Goal: Communication & Community: Answer question/provide support

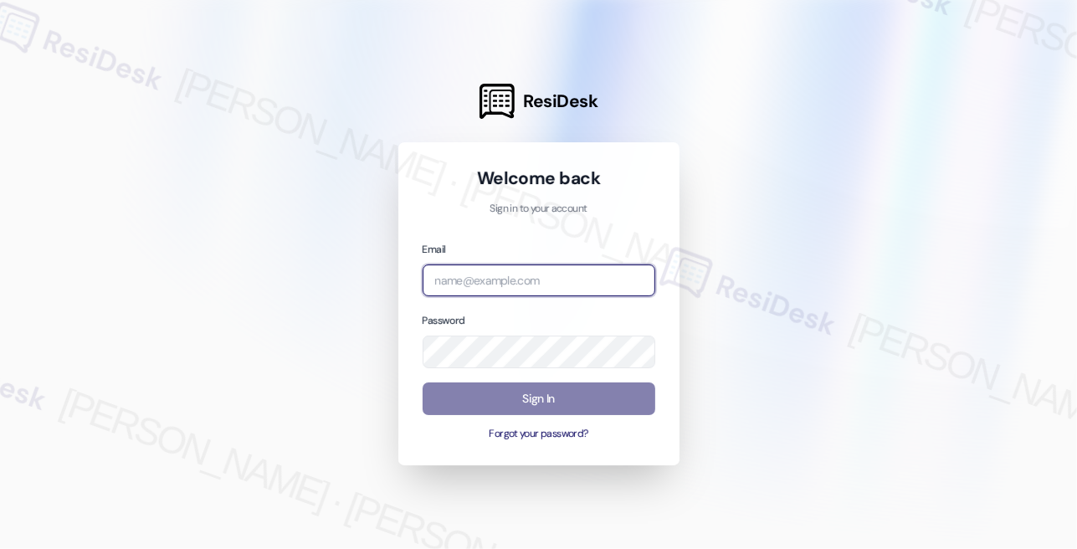
click at [486, 269] on input "email" at bounding box center [539, 280] width 233 height 33
type input "[EMAIL_ADDRESS][PERSON_NAME][PERSON_NAME][DOMAIN_NAME]"
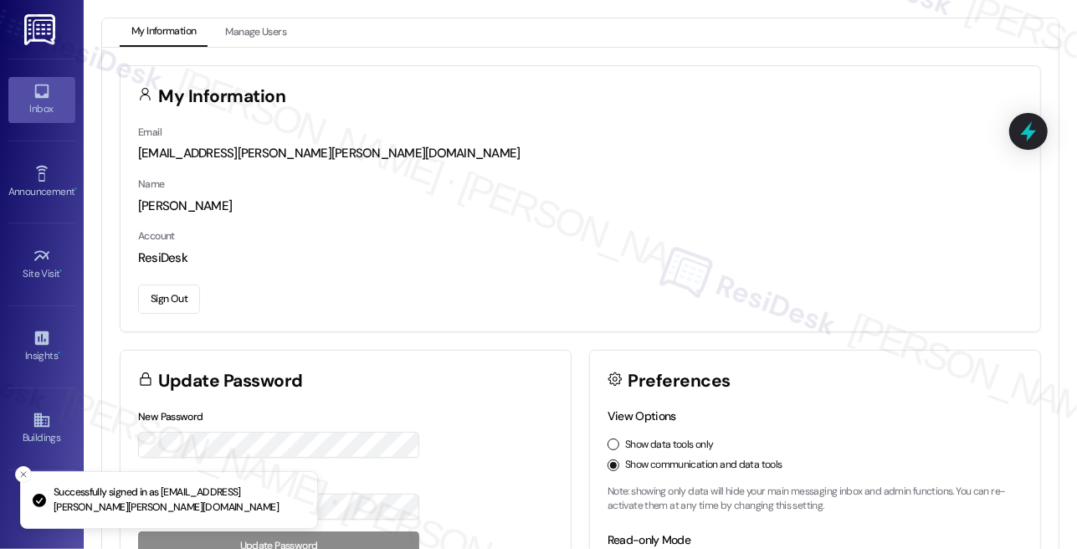
click at [42, 96] on icon at bounding box center [41, 92] width 14 height 14
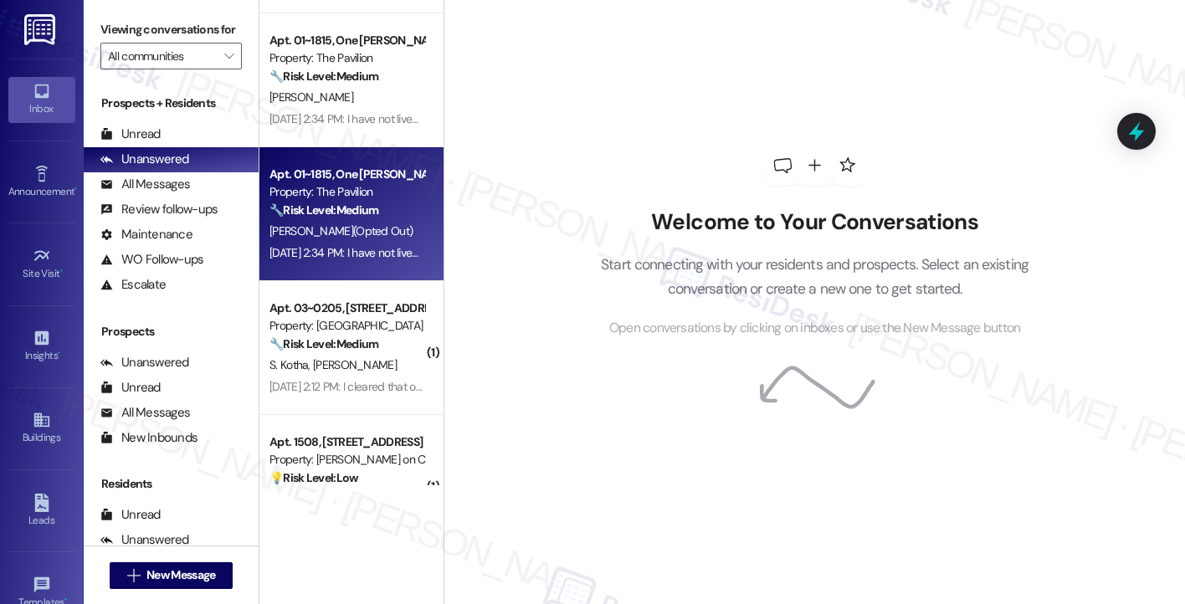
scroll to position [2393, 0]
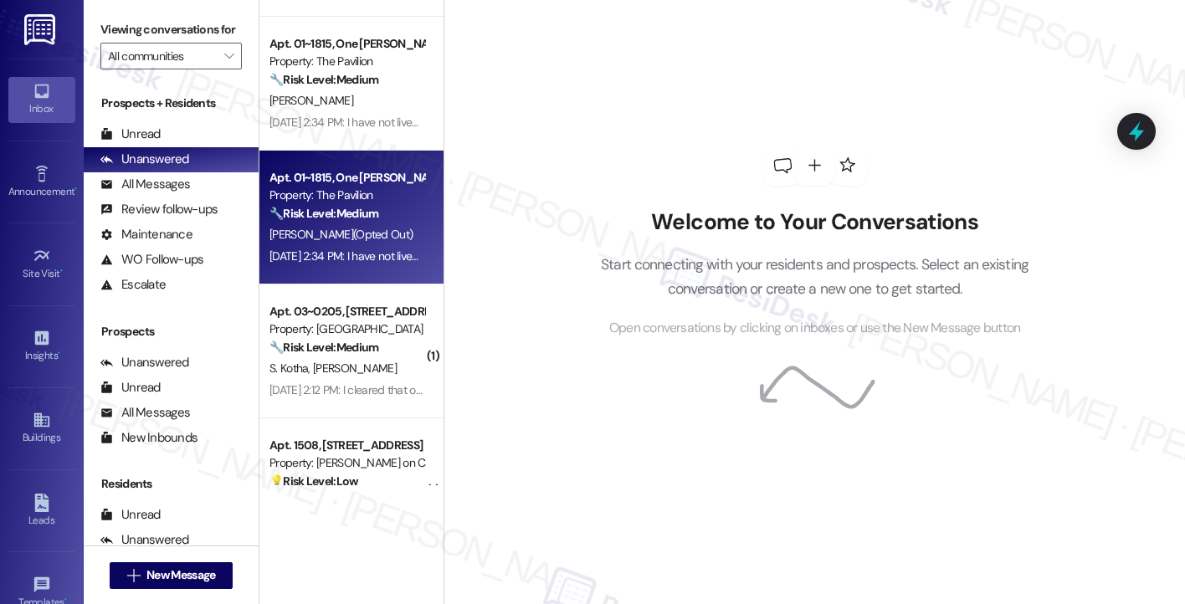
click at [356, 254] on div "[DATE] 2:34 PM: I have not lived at the pavilion for a year, please take me off…" at bounding box center [494, 256] width 450 height 15
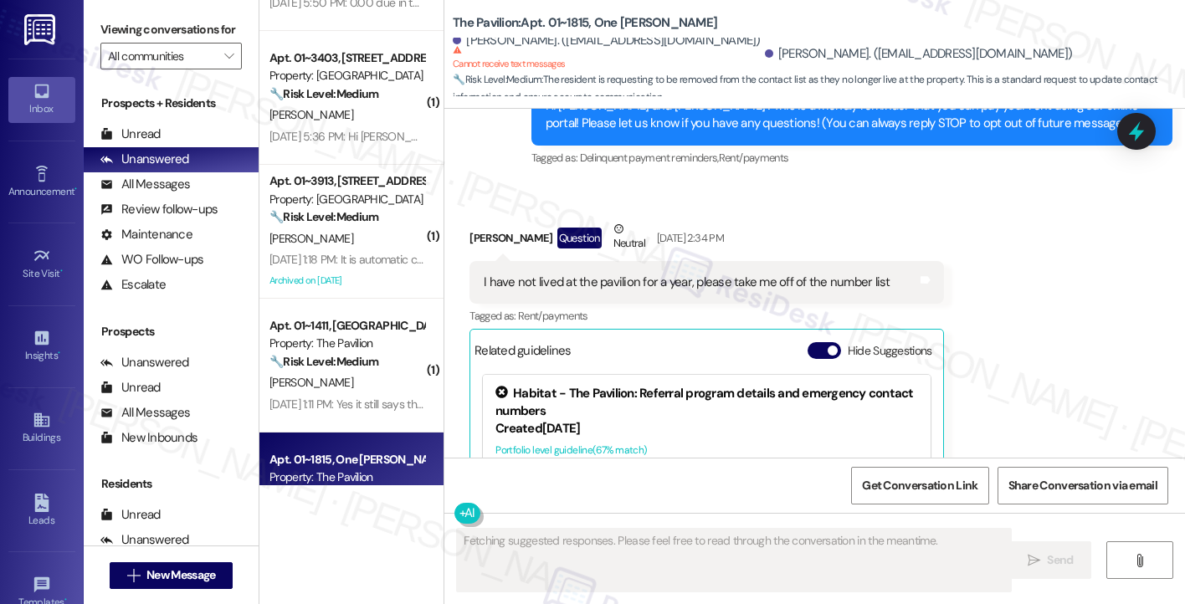
scroll to position [1975, 0]
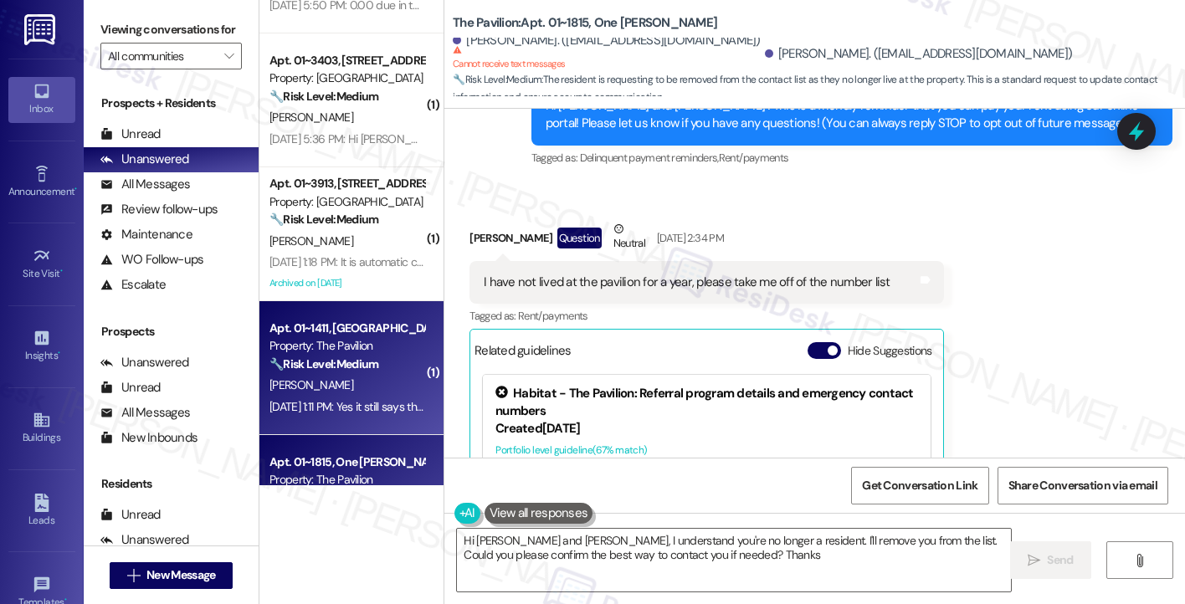
type textarea "Hi [PERSON_NAME] and [PERSON_NAME], I understand you're no longer a resident. I…"
click at [358, 351] on div "Property: The Pavilion" at bounding box center [346, 346] width 155 height 18
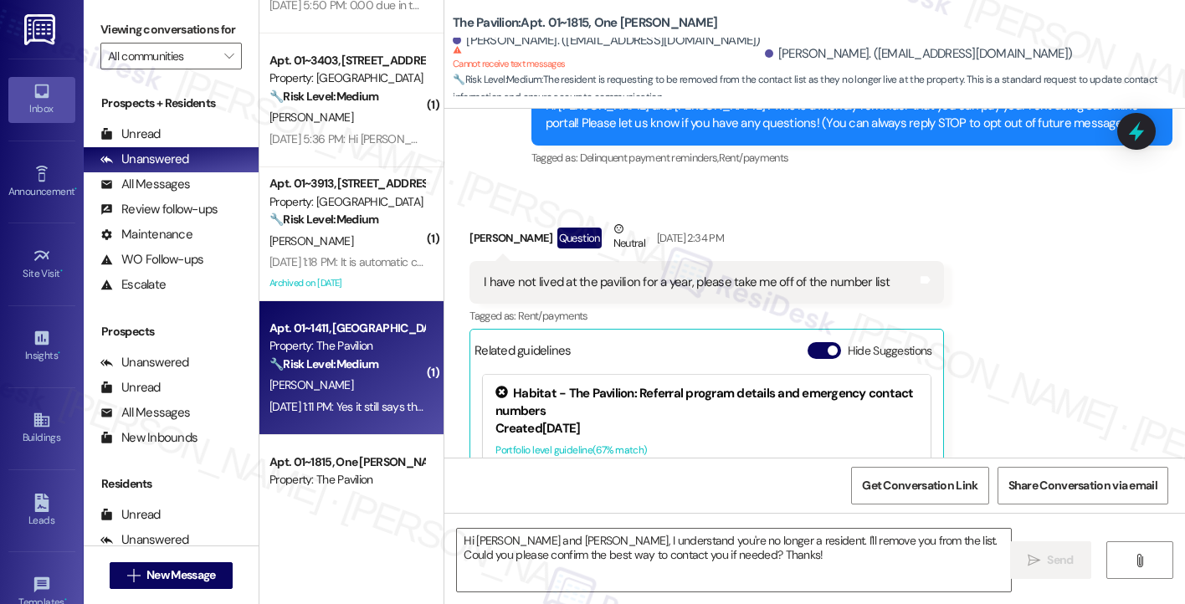
type textarea "Fetching suggested responses. Please feel free to read through the conversation…"
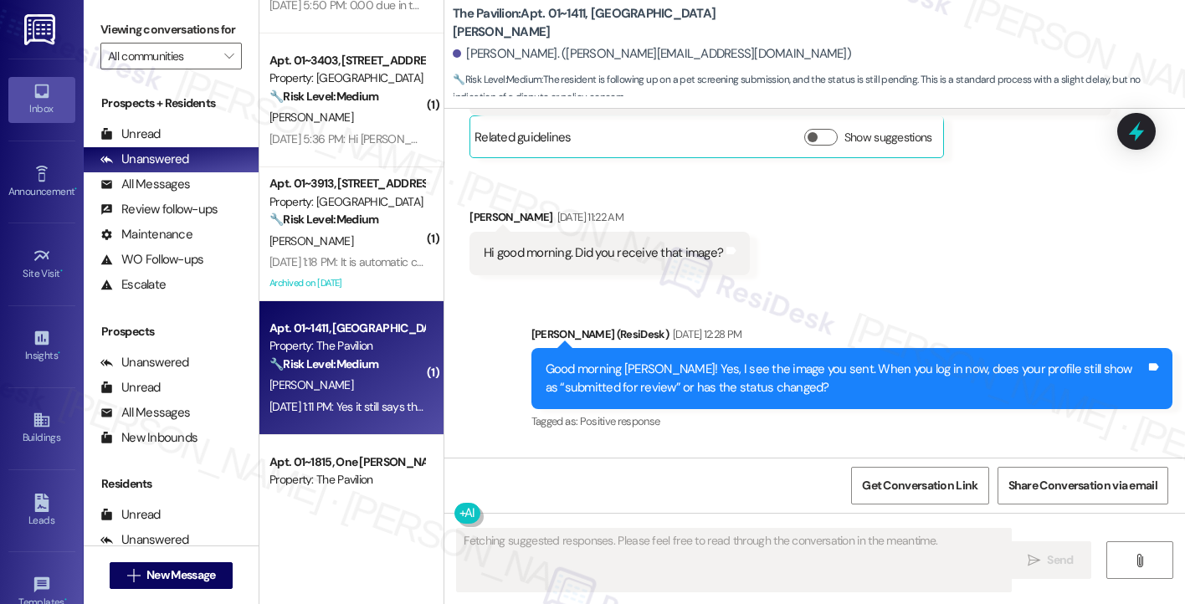
scroll to position [3013, 0]
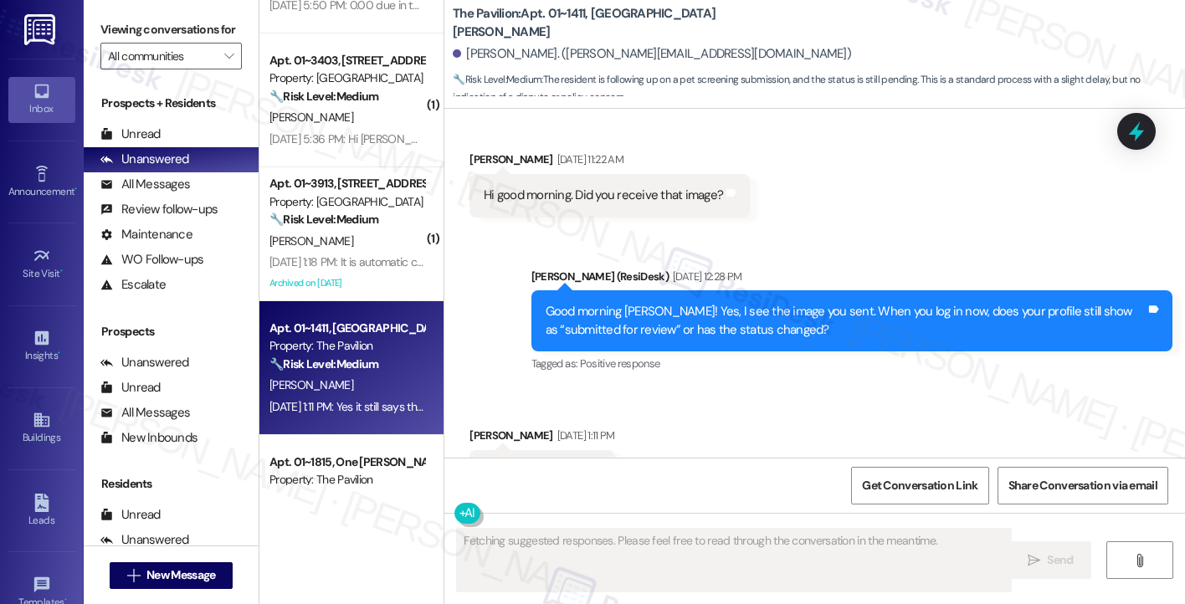
click at [629, 303] on div "Good morning [PERSON_NAME]! Yes, I see the image you sent. When you log in now,…" at bounding box center [846, 321] width 600 height 36
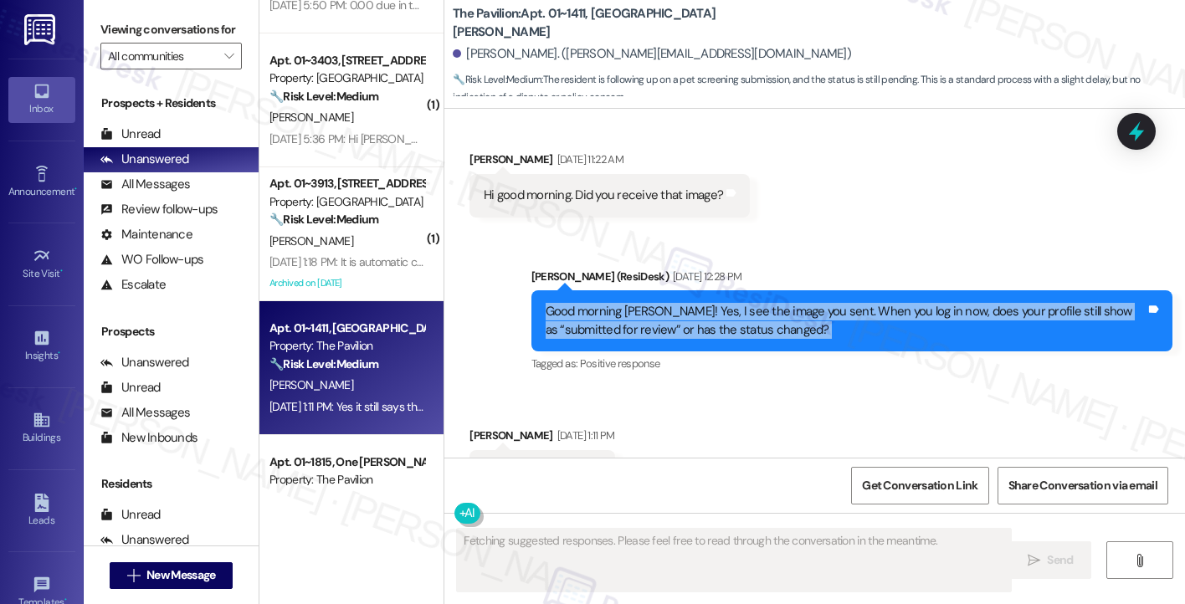
click at [629, 303] on div "Good morning [PERSON_NAME]! Yes, I see the image you sent. When you log in now,…" at bounding box center [846, 321] width 600 height 36
click at [744, 303] on div "Good morning [PERSON_NAME]! Yes, I see the image you sent. When you log in now,…" at bounding box center [846, 321] width 600 height 36
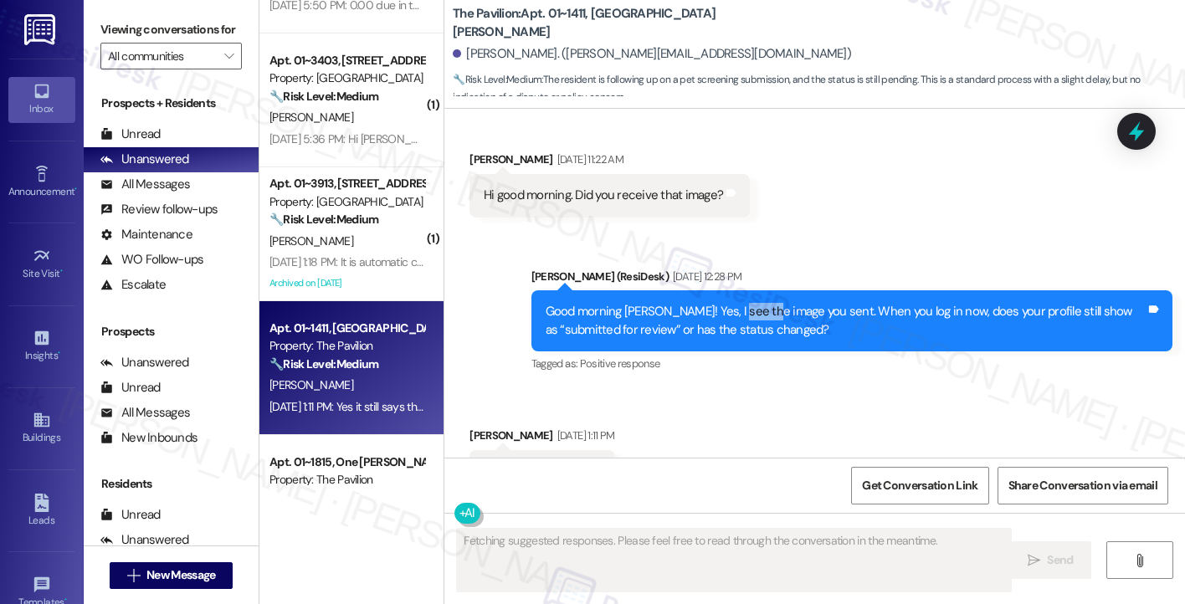
click at [744, 303] on div "Good morning [PERSON_NAME]! Yes, I see the image you sent. When you log in now,…" at bounding box center [846, 321] width 600 height 36
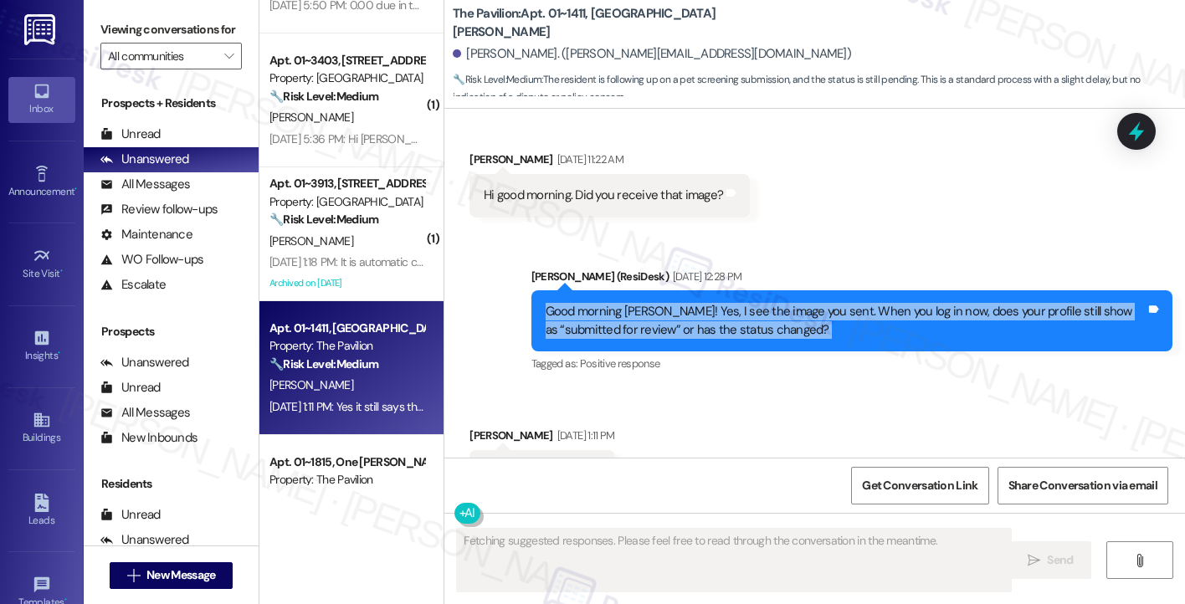
click at [744, 303] on div "Good morning [PERSON_NAME]! Yes, I see the image you sent. When you log in now,…" at bounding box center [846, 321] width 600 height 36
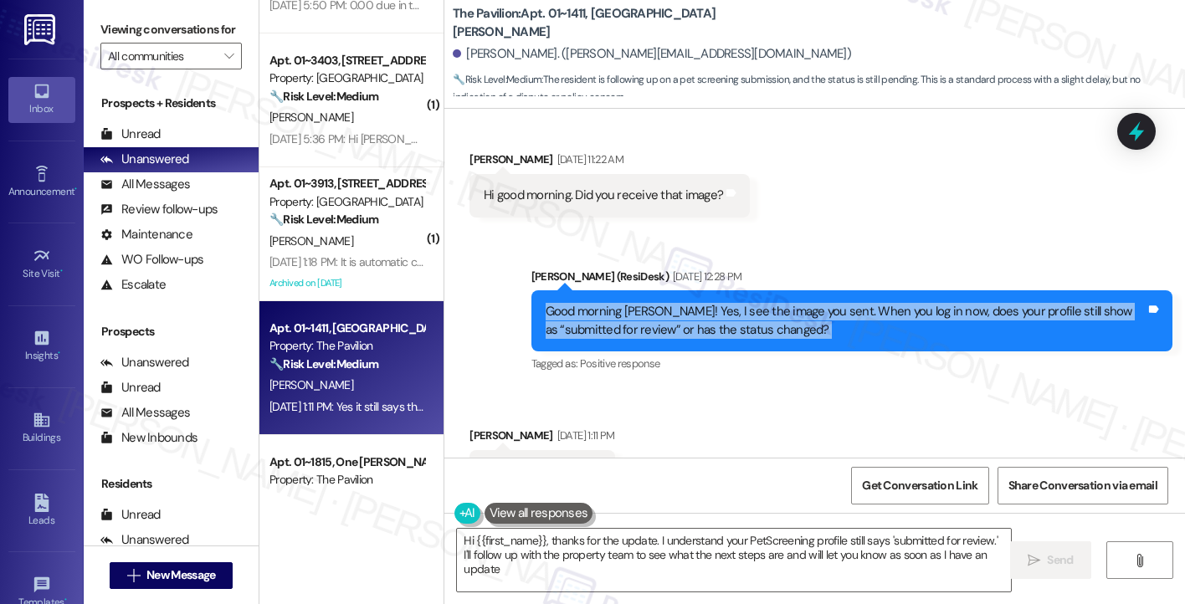
type textarea "Hi {{first_name}}, thanks for the update. I understand your PetScreening profil…"
click at [666, 303] on div "Good morning [PERSON_NAME]! Yes, I see the image you sent. When you log in now,…" at bounding box center [846, 321] width 600 height 36
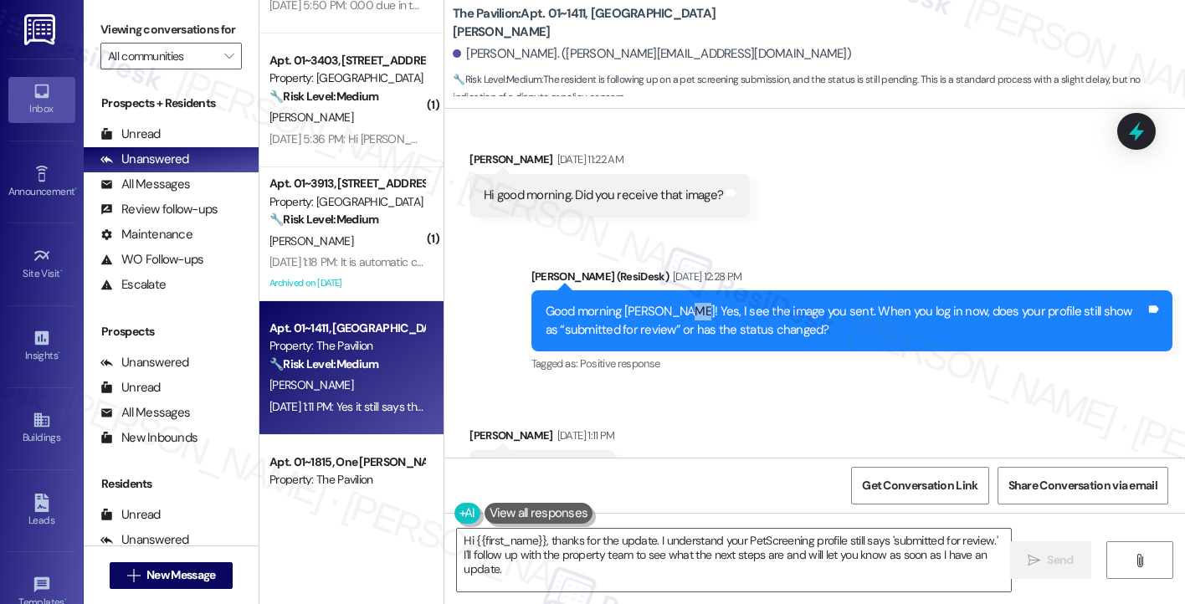
click at [666, 303] on div "Good morning [PERSON_NAME]! Yes, I see the image you sent. When you log in now,…" at bounding box center [846, 321] width 600 height 36
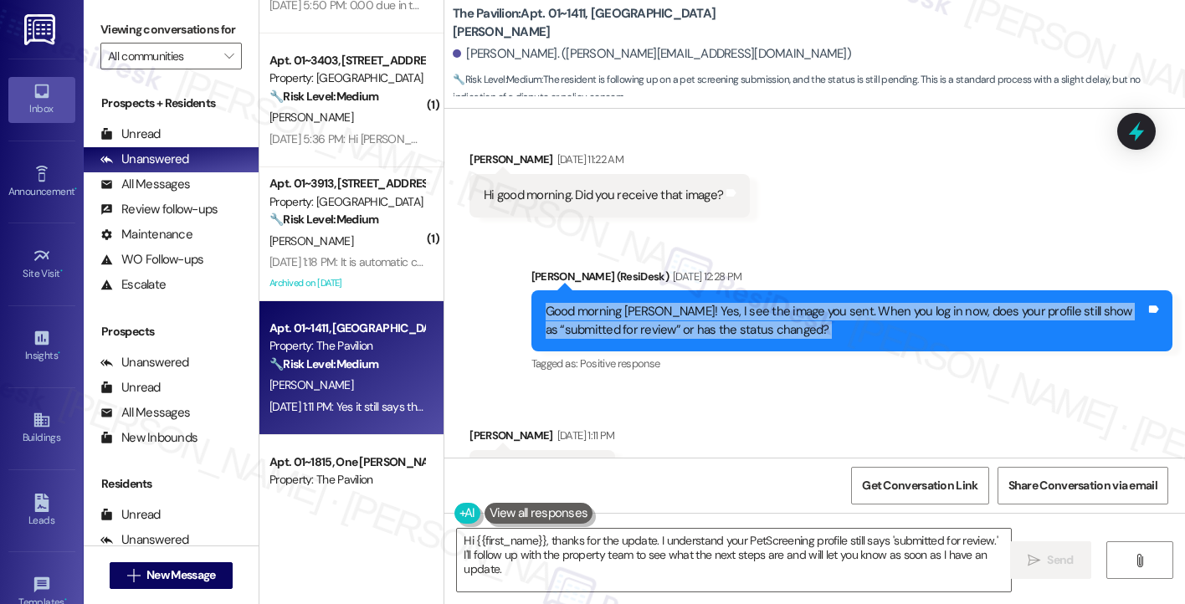
click at [666, 303] on div "Good morning [PERSON_NAME]! Yes, I see the image you sent. When you log in now,…" at bounding box center [846, 321] width 600 height 36
click at [653, 303] on div "Good morning [PERSON_NAME]! Yes, I see the image you sent. When you log in now,…" at bounding box center [846, 321] width 600 height 36
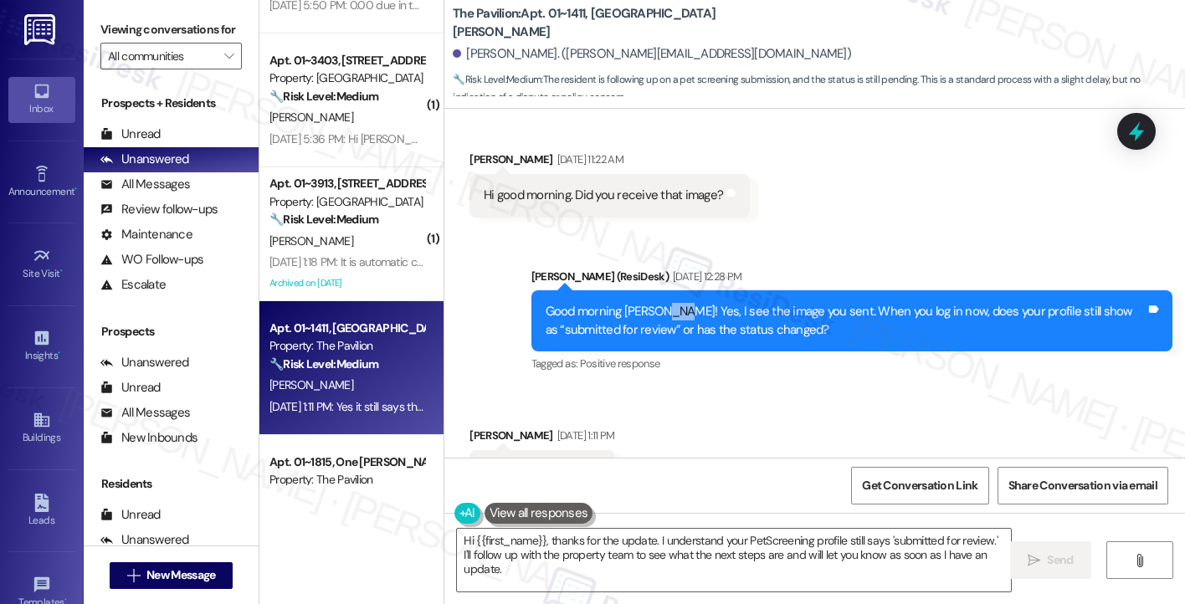
click at [653, 303] on div "Good morning [PERSON_NAME]! Yes, I see the image you sent. When you log in now,…" at bounding box center [846, 321] width 600 height 36
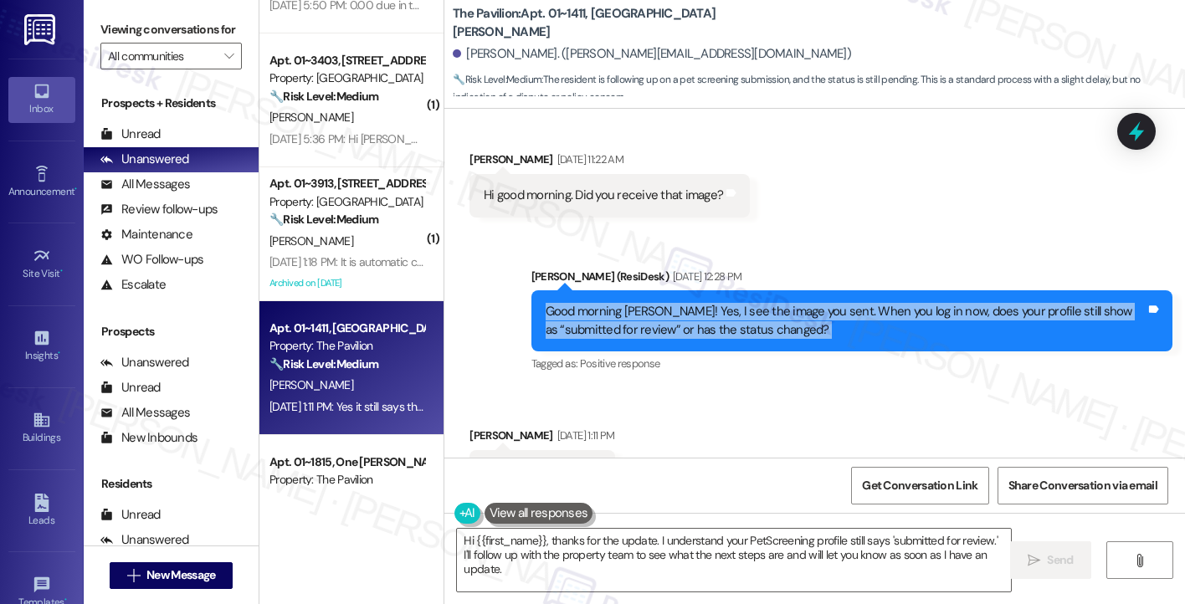
click at [653, 303] on div "Good morning [PERSON_NAME]! Yes, I see the image you sent. When you log in now,…" at bounding box center [846, 321] width 600 height 36
click at [722, 303] on div "Good morning [PERSON_NAME]! Yes, I see the image you sent. When you log in now,…" at bounding box center [846, 321] width 600 height 36
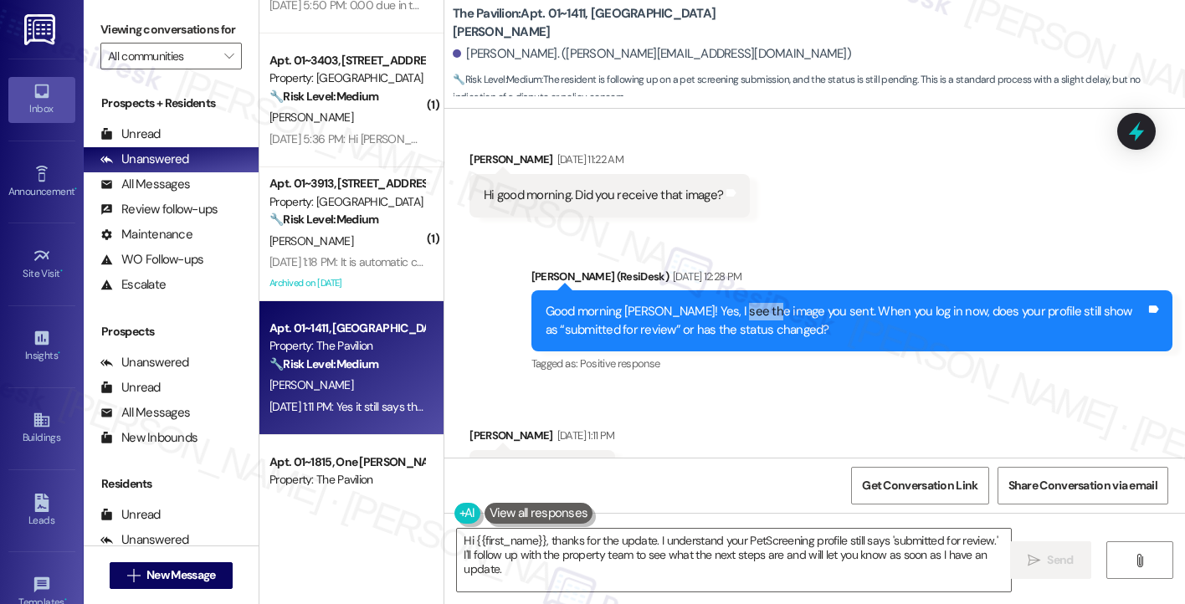
click at [722, 303] on div "Good morning [PERSON_NAME]! Yes, I see the image you sent. When you log in now,…" at bounding box center [846, 321] width 600 height 36
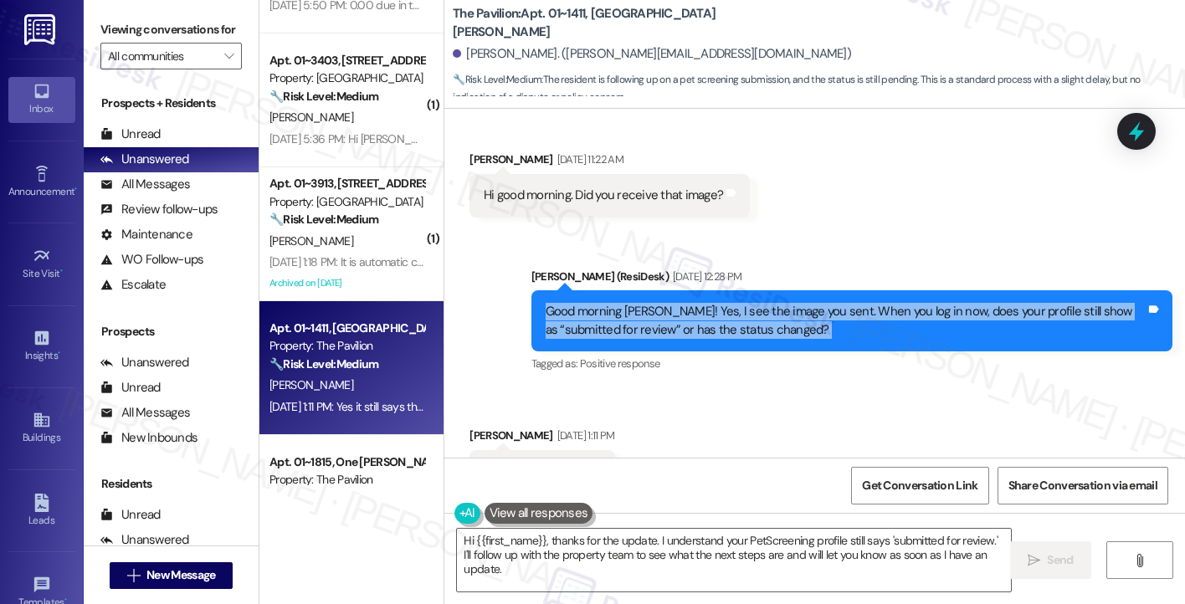
click at [722, 303] on div "Good morning [PERSON_NAME]! Yes, I see the image you sent. When you log in now,…" at bounding box center [846, 321] width 600 height 36
click at [829, 303] on div "Good morning [PERSON_NAME]! Yes, I see the image you sent. When you log in now,…" at bounding box center [846, 321] width 600 height 36
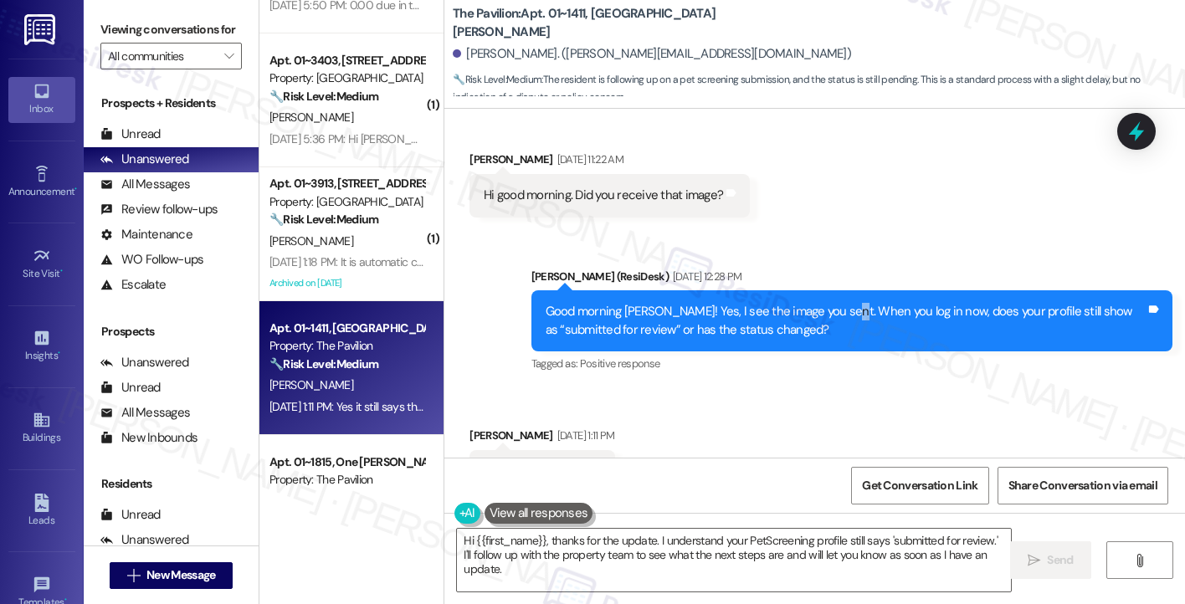
click at [829, 303] on div "Good morning [PERSON_NAME]! Yes, I see the image you sent. When you log in now,…" at bounding box center [846, 321] width 600 height 36
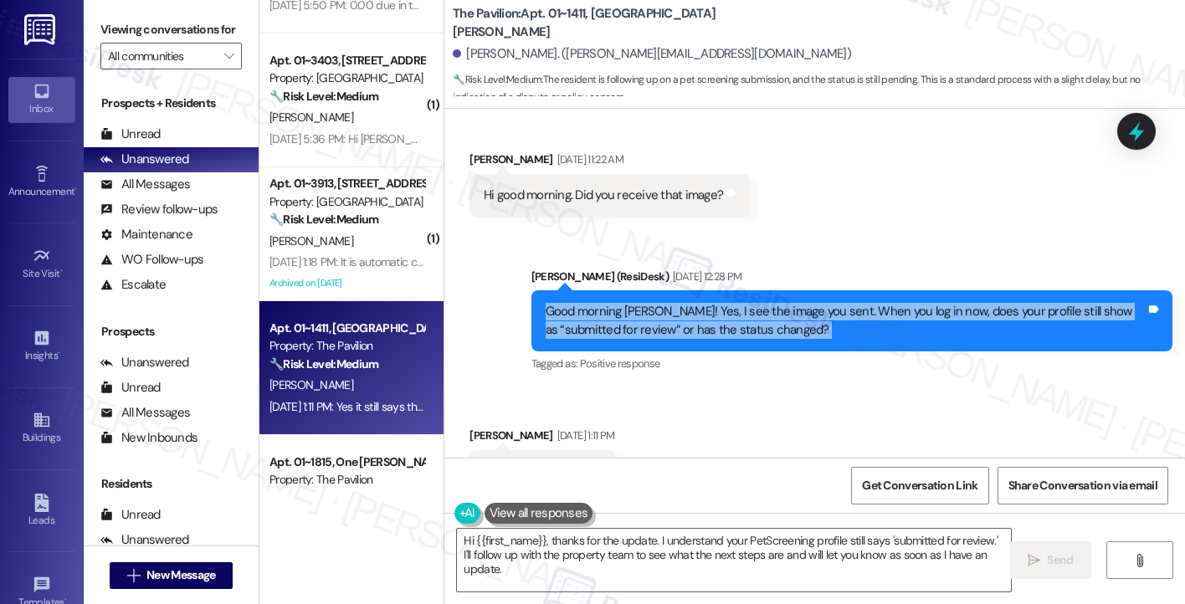
click at [829, 303] on div "Good morning [PERSON_NAME]! Yes, I see the image you sent. When you log in now,…" at bounding box center [846, 321] width 600 height 36
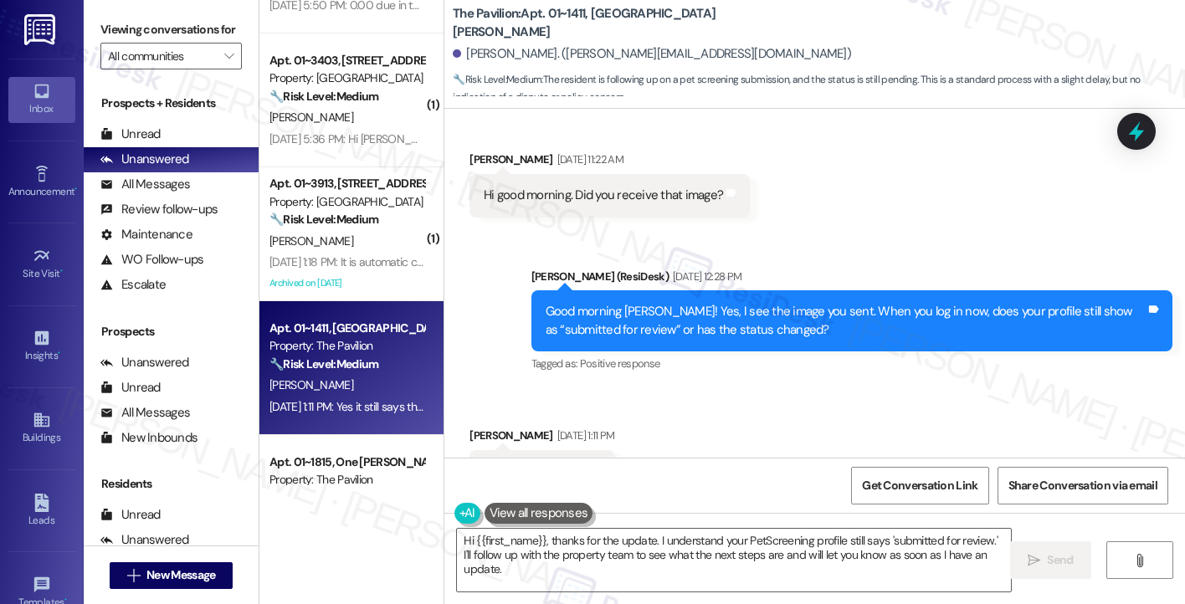
click at [520, 463] on div "Yes it still says that" at bounding box center [534, 472] width 100 height 18
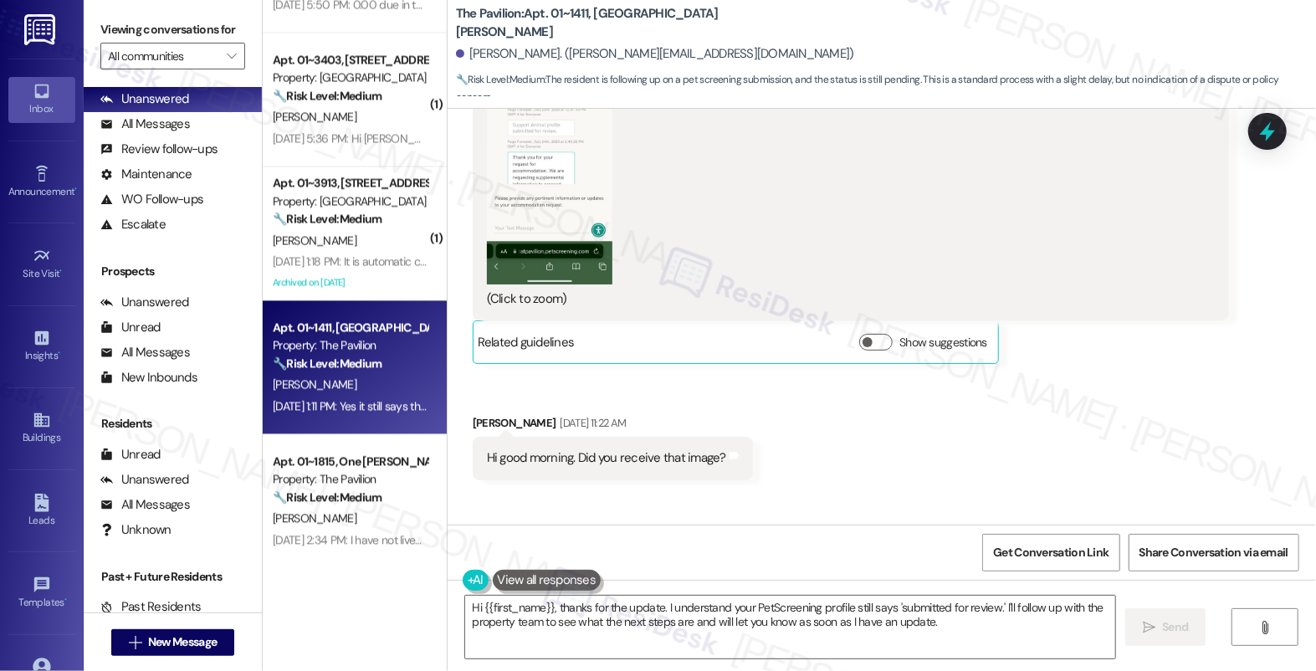
scroll to position [93, 0]
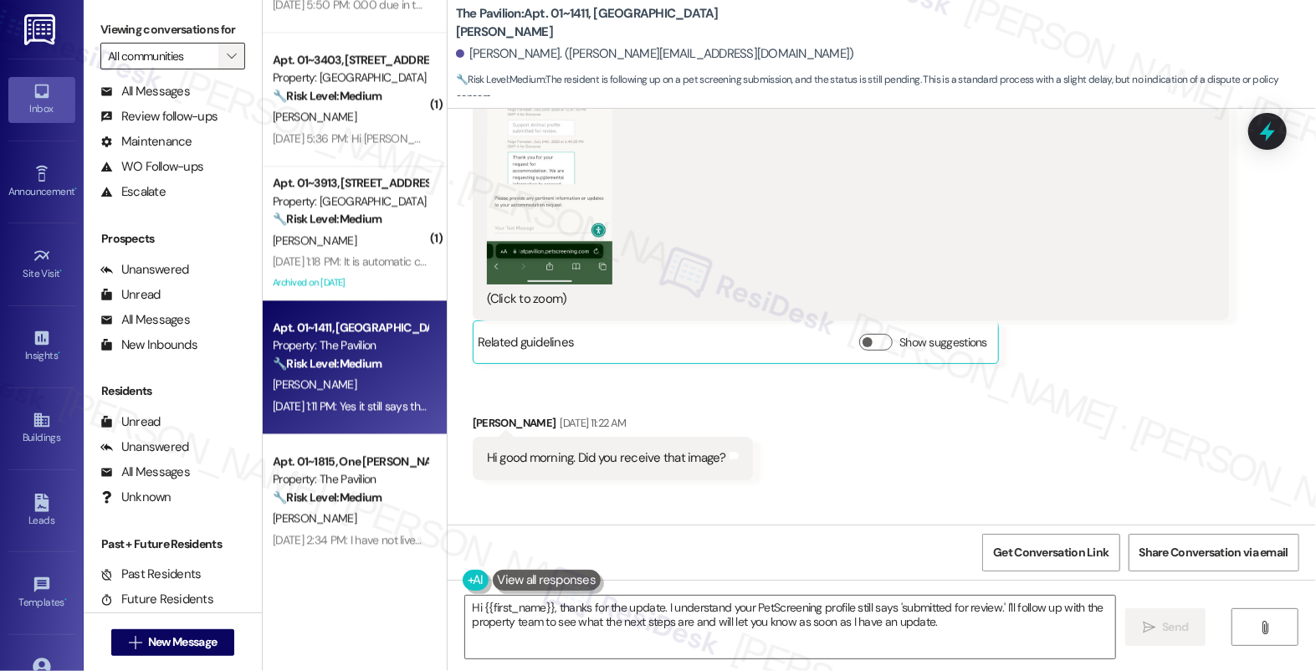
click at [227, 63] on icon "" at bounding box center [231, 55] width 9 height 13
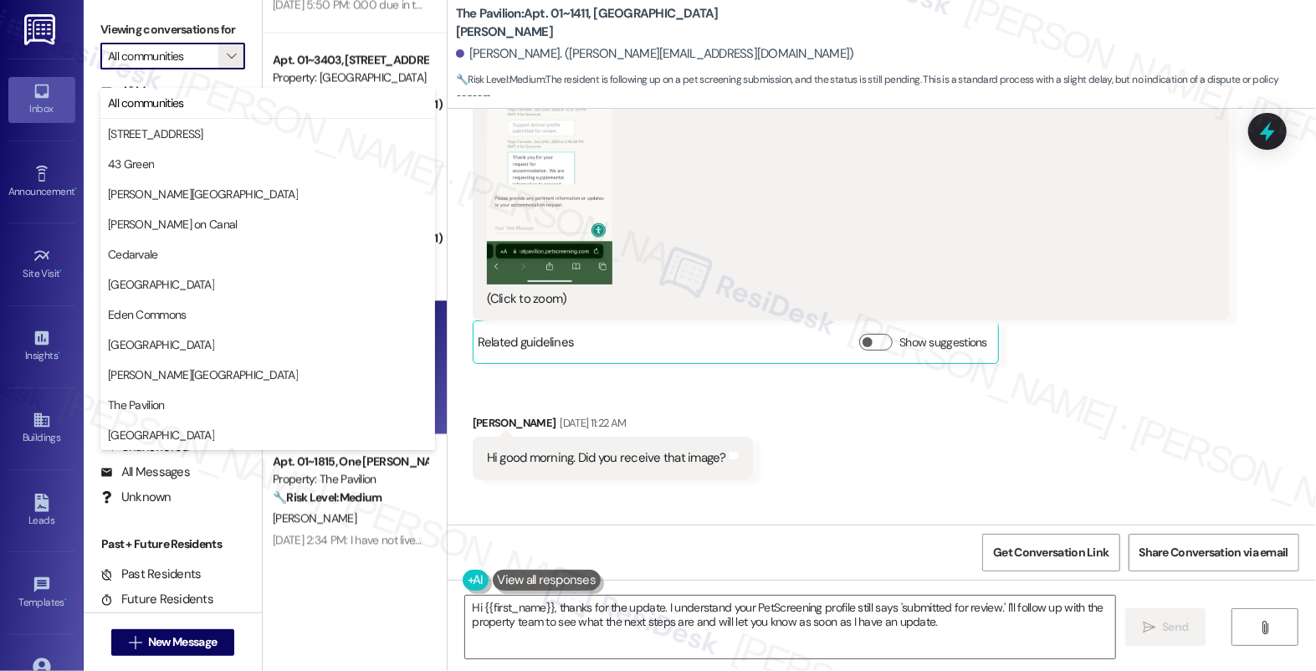
click at [221, 23] on label "Viewing conversations for" at bounding box center [172, 30] width 145 height 26
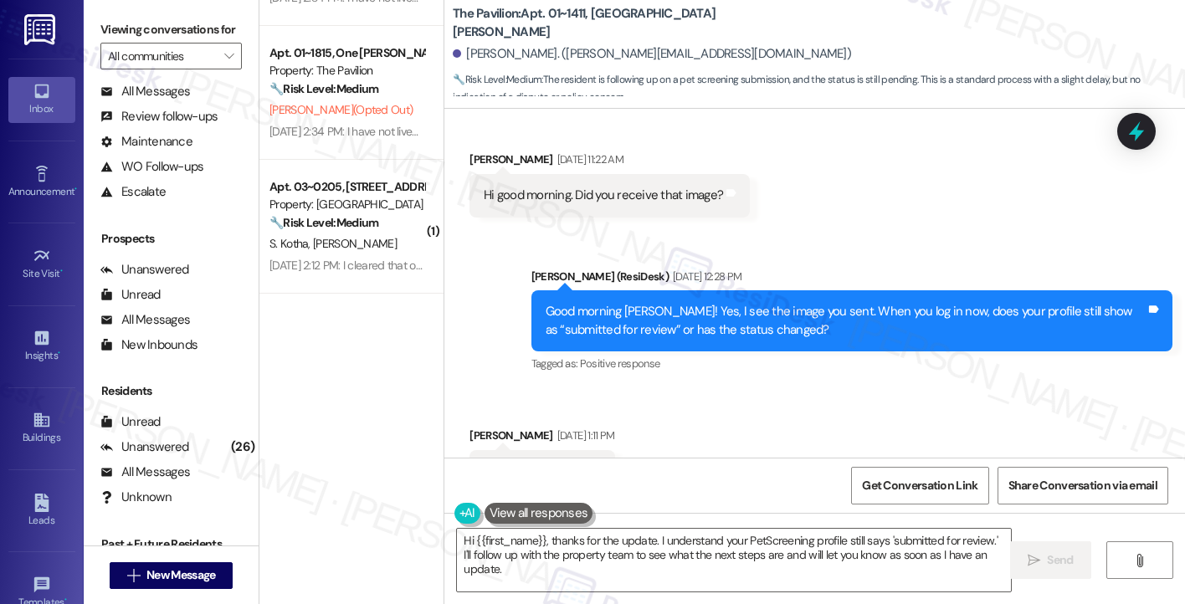
scroll to position [2092, 0]
